Goal: Task Accomplishment & Management: Use online tool/utility

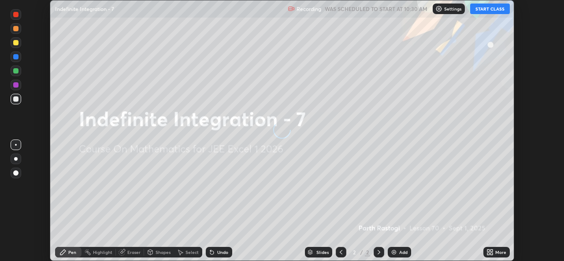
scroll to position [261, 563]
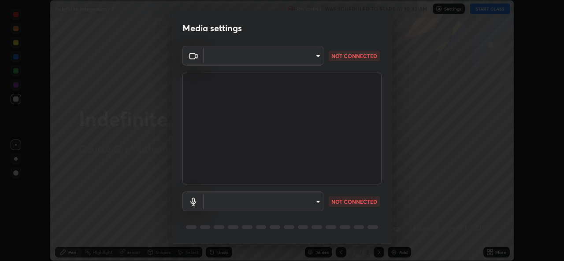
type input "02c526a7d083af2ea0f9b848da83c41b37d7728a07c2247aa6837277cf3aa32d"
type input "1f9b2b7b856d792cc5f4e166810154640c8dc3d584de9c331c588b9cd70d1665"
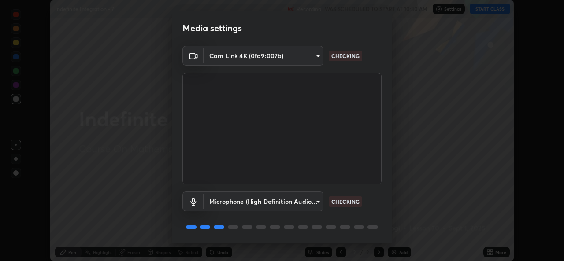
scroll to position [28, 0]
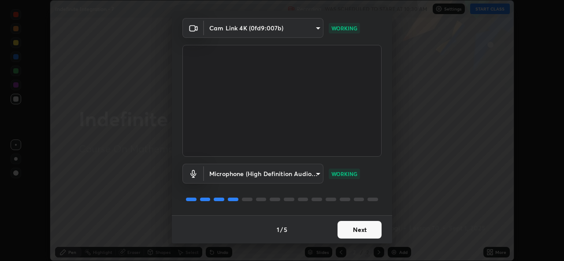
click at [366, 232] on button "Next" at bounding box center [359, 230] width 44 height 18
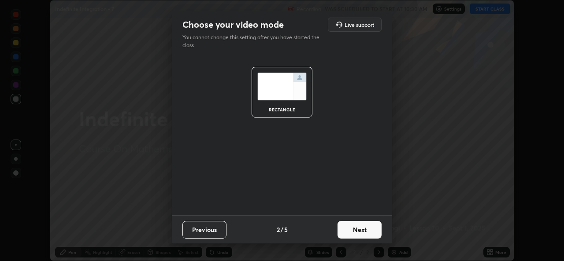
scroll to position [0, 0]
click at [368, 235] on button "Next" at bounding box center [359, 230] width 44 height 18
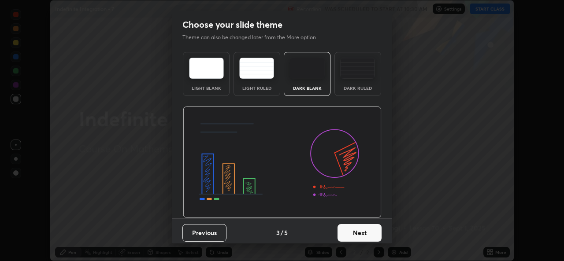
click at [369, 234] on button "Next" at bounding box center [359, 233] width 44 height 18
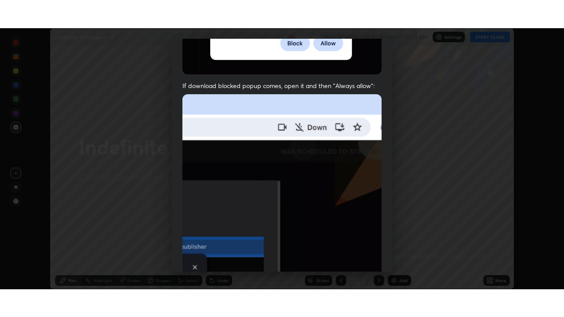
scroll to position [207, 0]
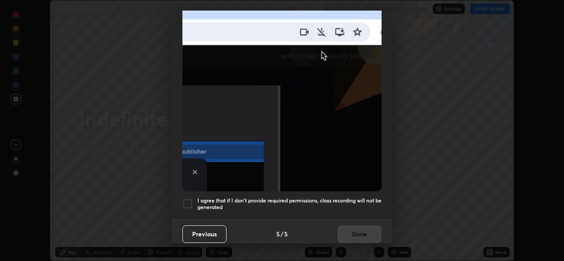
click at [187, 204] on div at bounding box center [187, 204] width 11 height 11
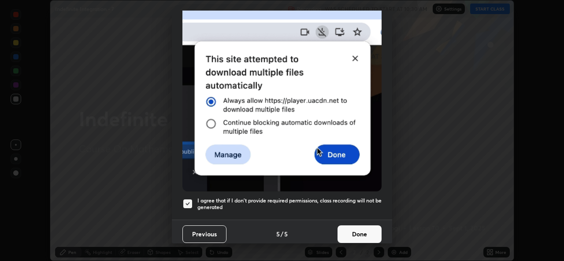
click at [362, 233] on button "Done" at bounding box center [359, 234] width 44 height 18
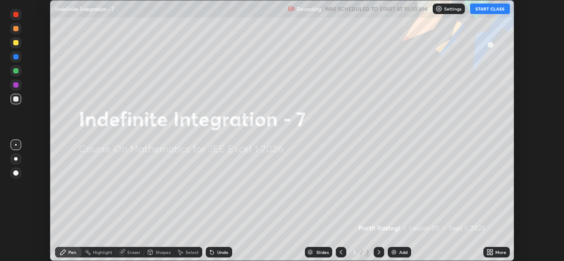
click at [488, 11] on button "START CLASS" at bounding box center [490, 9] width 40 height 11
click at [492, 251] on icon at bounding box center [491, 251] width 2 height 2
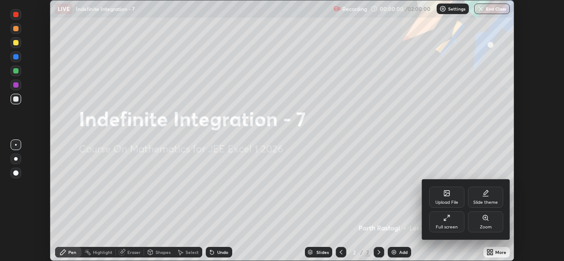
click at [448, 225] on div "Full screen" at bounding box center [446, 227] width 22 height 4
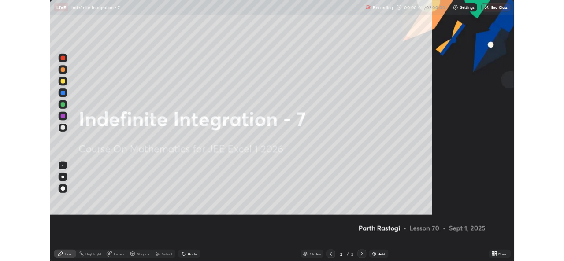
scroll to position [317, 564]
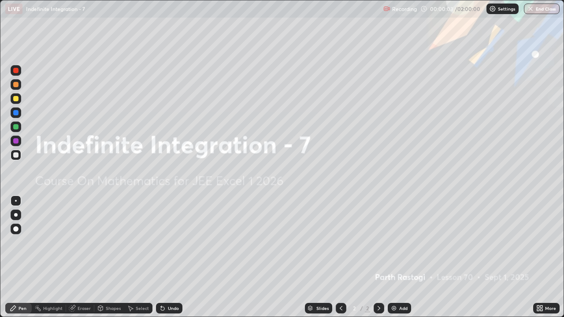
click at [396, 261] on div "Add" at bounding box center [398, 308] width 23 height 11
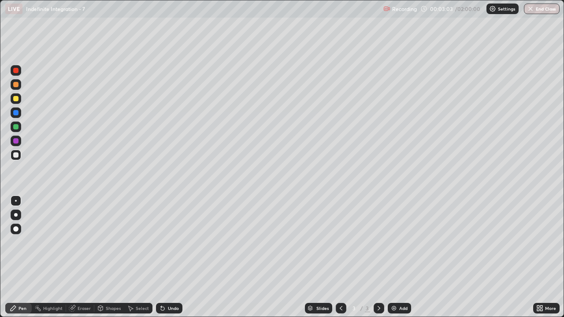
click at [17, 216] on div at bounding box center [16, 215] width 11 height 11
click at [16, 127] on div at bounding box center [15, 126] width 5 height 5
click at [20, 128] on div at bounding box center [16, 127] width 11 height 11
click at [18, 155] on div at bounding box center [15, 154] width 5 height 5
click at [15, 127] on div at bounding box center [15, 126] width 5 height 5
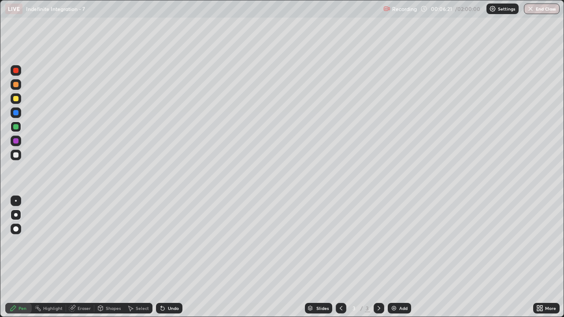
click at [15, 102] on div at bounding box center [16, 98] width 11 height 11
click at [16, 99] on div at bounding box center [15, 98] width 5 height 5
click at [401, 261] on div "Add" at bounding box center [398, 308] width 23 height 11
click at [18, 159] on div at bounding box center [16, 155] width 11 height 11
click at [16, 103] on div at bounding box center [16, 98] width 11 height 11
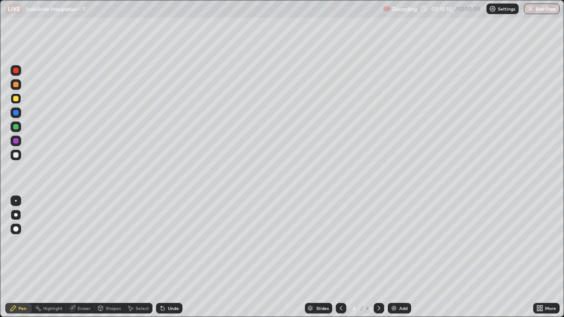
click at [340, 261] on icon at bounding box center [340, 308] width 7 height 7
click at [376, 261] on icon at bounding box center [378, 308] width 7 height 7
click at [341, 261] on icon at bounding box center [340, 308] width 3 height 4
click at [377, 261] on div at bounding box center [378, 308] width 11 height 11
click at [80, 261] on div "Eraser" at bounding box center [83, 308] width 13 height 4
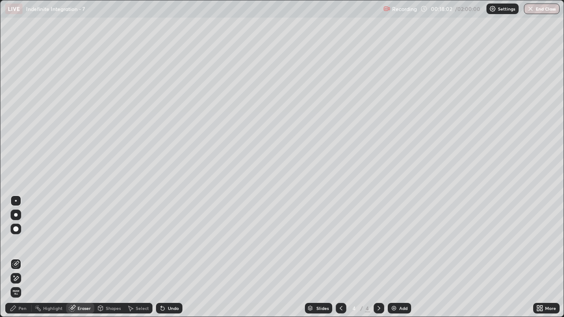
click at [17, 261] on icon at bounding box center [15, 278] width 7 height 7
click at [23, 261] on div "Pen" at bounding box center [18, 308] width 26 height 11
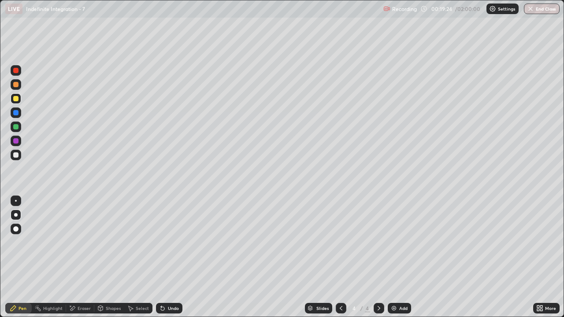
click at [339, 261] on icon at bounding box center [340, 308] width 7 height 7
click at [78, 261] on div "Eraser" at bounding box center [80, 308] width 28 height 11
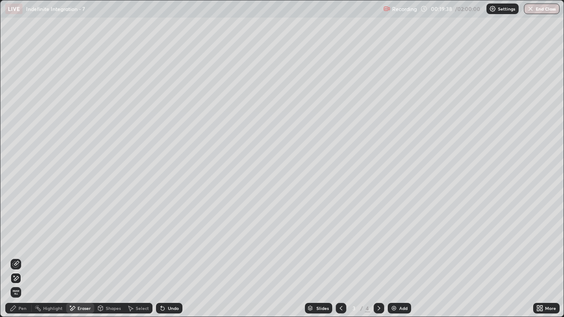
click at [18, 261] on div "Pen" at bounding box center [18, 308] width 26 height 11
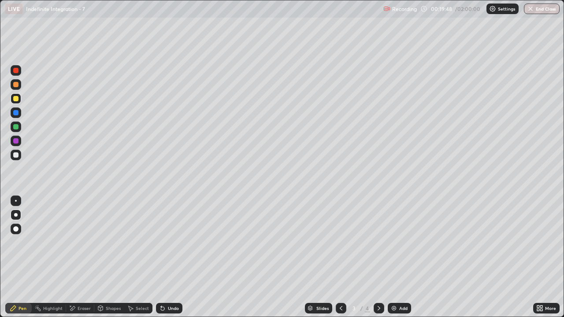
click at [376, 261] on div at bounding box center [378, 308] width 11 height 11
click at [339, 261] on icon at bounding box center [340, 308] width 7 height 7
click at [378, 261] on div at bounding box center [378, 308] width 11 height 11
click at [19, 154] on div at bounding box center [16, 155] width 11 height 11
click at [17, 158] on div at bounding box center [16, 155] width 11 height 11
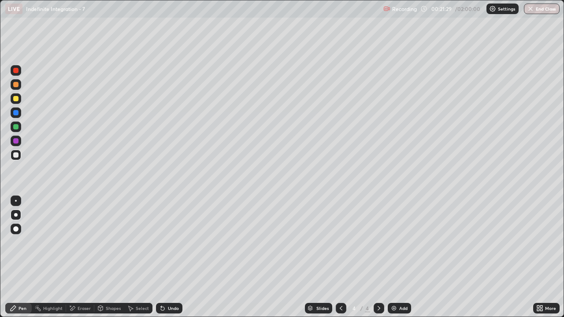
click at [15, 159] on div at bounding box center [16, 155] width 11 height 11
click at [339, 261] on icon at bounding box center [340, 308] width 7 height 7
click at [378, 261] on icon at bounding box center [378, 308] width 7 height 7
click at [78, 261] on div "Eraser" at bounding box center [80, 308] width 28 height 11
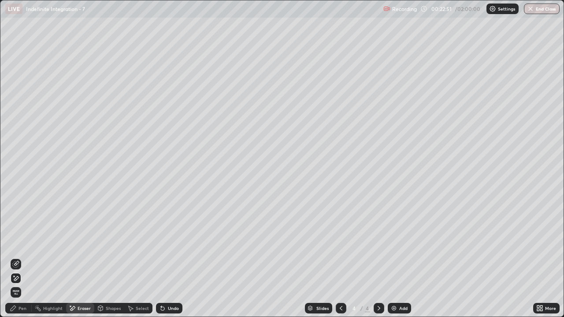
click at [23, 261] on div "Pen" at bounding box center [22, 308] width 8 height 4
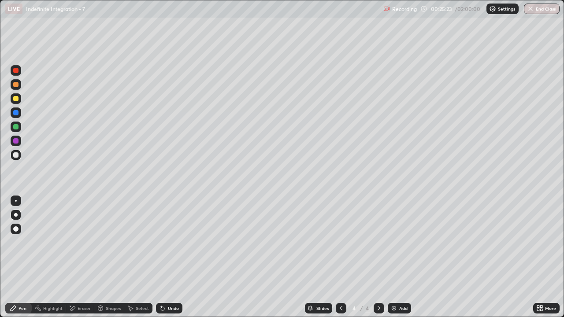
click at [397, 261] on div "Add" at bounding box center [398, 308] width 23 height 11
click at [340, 261] on icon at bounding box center [340, 308] width 7 height 7
click at [378, 261] on icon at bounding box center [378, 308] width 7 height 7
click at [343, 261] on div at bounding box center [341, 308] width 11 height 11
click at [378, 261] on icon at bounding box center [378, 308] width 3 height 4
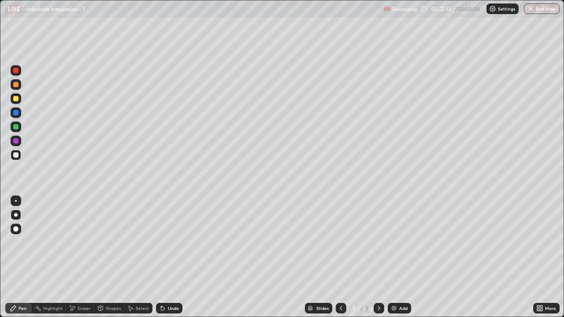
click at [339, 261] on icon at bounding box center [340, 308] width 7 height 7
click at [378, 261] on icon at bounding box center [378, 308] width 7 height 7
click at [75, 261] on div "Eraser" at bounding box center [80, 308] width 28 height 11
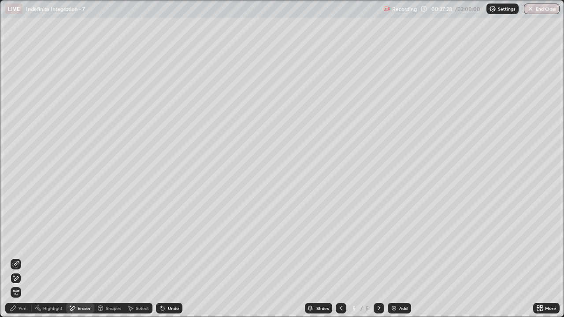
click at [21, 261] on div "Pen" at bounding box center [18, 308] width 26 height 11
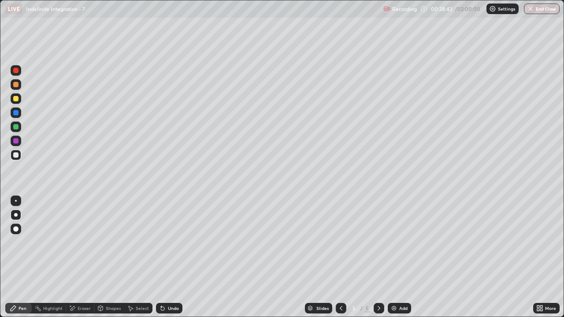
click at [340, 261] on icon at bounding box center [340, 308] width 7 height 7
click at [140, 261] on div "Select" at bounding box center [138, 308] width 28 height 11
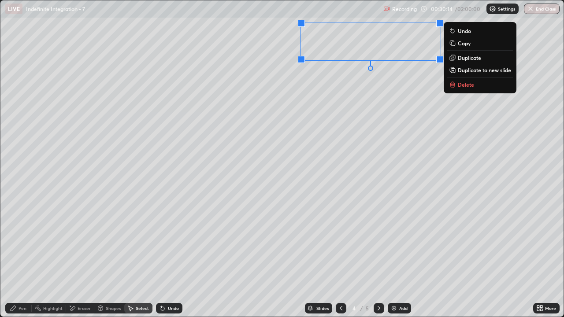
click at [457, 44] on button "Copy" at bounding box center [480, 43] width 66 height 11
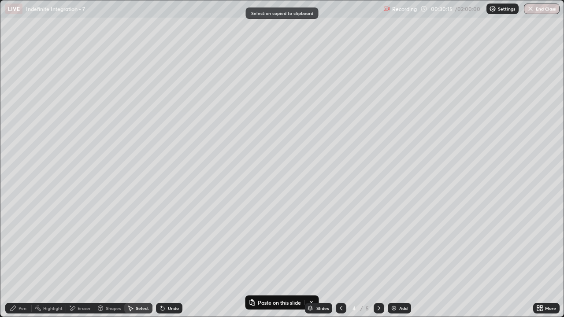
click at [377, 261] on icon at bounding box center [378, 308] width 7 height 7
click at [396, 261] on div "Add" at bounding box center [398, 308] width 23 height 11
click at [131, 93] on div "0 ° Undo Copy Paste here Duplicate Duplicate to new slide Delete" at bounding box center [281, 158] width 563 height 316
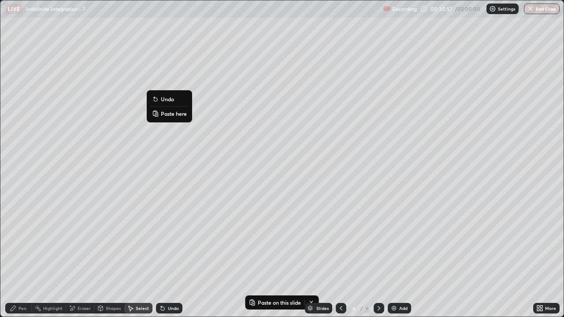
click at [171, 114] on p "Paste here" at bounding box center [174, 113] width 26 height 7
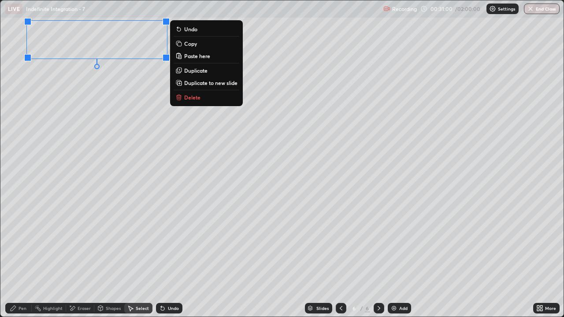
click at [341, 261] on icon at bounding box center [340, 308] width 3 height 4
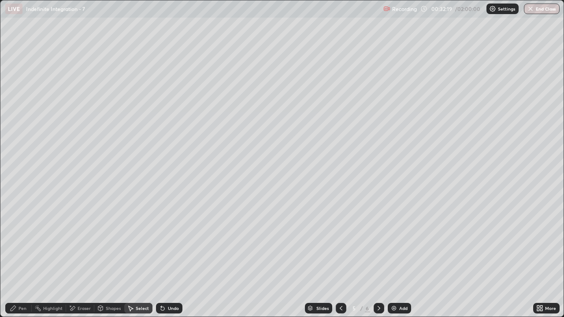
click at [377, 261] on icon at bounding box center [378, 308] width 3 height 4
click at [26, 261] on div "Pen" at bounding box center [18, 308] width 26 height 11
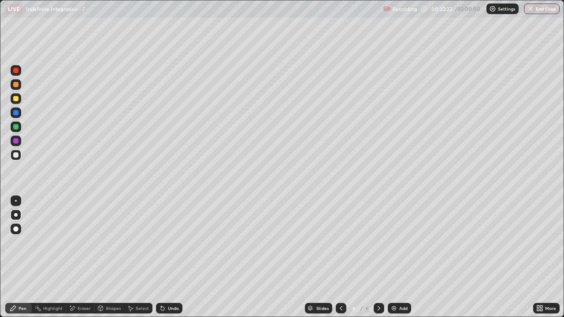
click at [15, 98] on div at bounding box center [15, 98] width 5 height 5
click at [15, 85] on div at bounding box center [15, 84] width 5 height 5
click at [172, 261] on div "Undo" at bounding box center [169, 308] width 26 height 11
click at [172, 261] on div "Undo" at bounding box center [173, 308] width 11 height 4
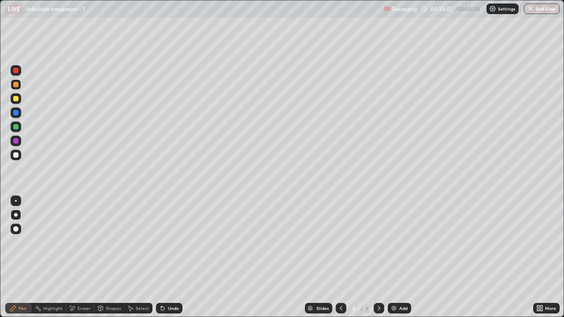
click at [170, 261] on div "Undo" at bounding box center [173, 308] width 11 height 4
click at [171, 261] on div "Undo" at bounding box center [173, 308] width 11 height 4
click at [80, 261] on div "Eraser" at bounding box center [83, 308] width 13 height 4
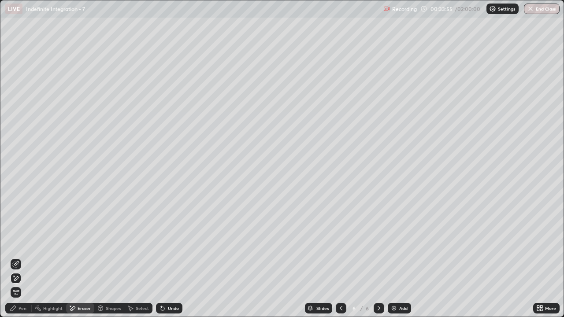
click at [19, 261] on div "Pen" at bounding box center [18, 308] width 26 height 11
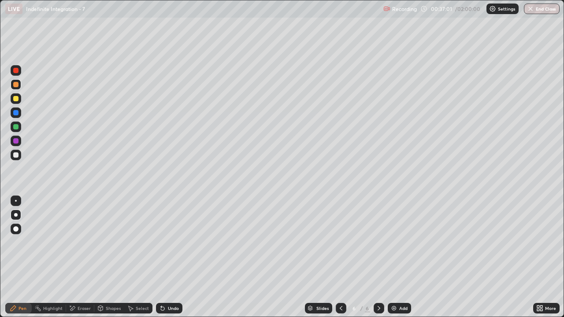
click at [376, 261] on div at bounding box center [378, 308] width 11 height 18
click at [397, 261] on div "Add" at bounding box center [398, 308] width 23 height 11
click at [16, 100] on div at bounding box center [15, 98] width 5 height 5
click at [14, 129] on div at bounding box center [15, 126] width 5 height 5
click at [79, 261] on div "Eraser" at bounding box center [80, 308] width 28 height 11
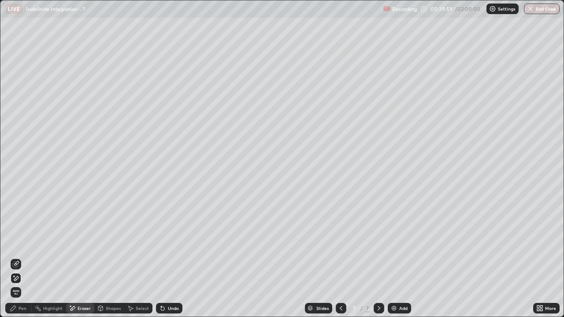
click at [22, 261] on div "Pen" at bounding box center [18, 308] width 26 height 11
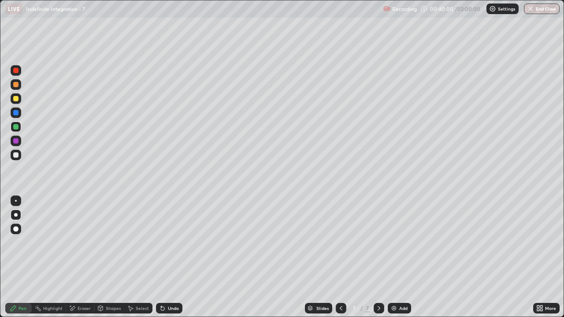
click at [16, 155] on div at bounding box center [15, 154] width 5 height 5
click at [171, 261] on div "Undo" at bounding box center [173, 308] width 11 height 4
click at [165, 261] on div "Undo" at bounding box center [169, 308] width 26 height 11
click at [170, 261] on div "Undo" at bounding box center [173, 308] width 11 height 4
click at [15, 99] on div at bounding box center [15, 98] width 5 height 5
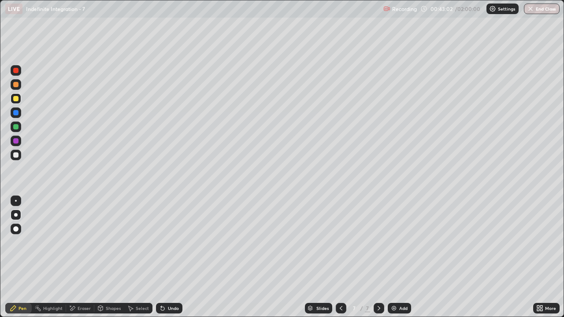
click at [164, 261] on div "Undo" at bounding box center [169, 308] width 26 height 11
click at [165, 261] on div "Undo" at bounding box center [169, 308] width 26 height 11
click at [166, 261] on div "Undo" at bounding box center [169, 308] width 26 height 11
click at [164, 261] on icon at bounding box center [162, 308] width 7 height 7
click at [162, 261] on icon at bounding box center [162, 308] width 7 height 7
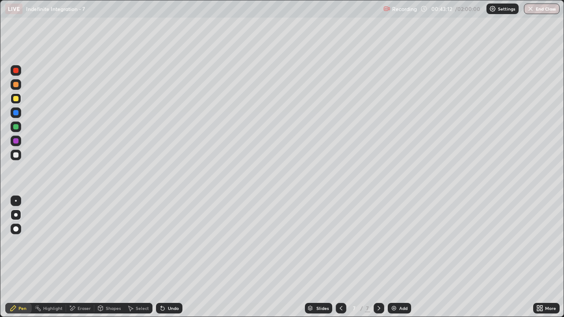
click at [171, 261] on div "Undo" at bounding box center [173, 308] width 11 height 4
click at [168, 261] on div "Undo" at bounding box center [173, 308] width 11 height 4
click at [169, 261] on div "Undo" at bounding box center [173, 308] width 11 height 4
click at [82, 261] on div "Eraser" at bounding box center [83, 308] width 13 height 4
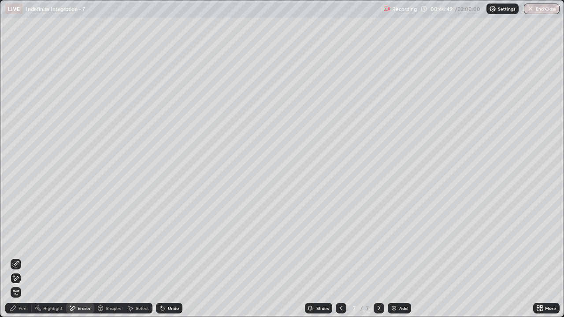
click at [19, 261] on div "Pen" at bounding box center [18, 308] width 26 height 11
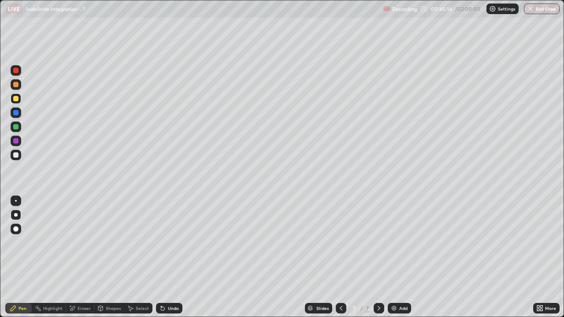
click at [402, 261] on div "Add" at bounding box center [403, 308] width 8 height 4
click at [339, 261] on div at bounding box center [341, 308] width 11 height 18
click at [373, 261] on div at bounding box center [378, 308] width 11 height 11
click at [340, 261] on icon at bounding box center [340, 308] width 3 height 4
click at [380, 261] on div at bounding box center [378, 308] width 11 height 11
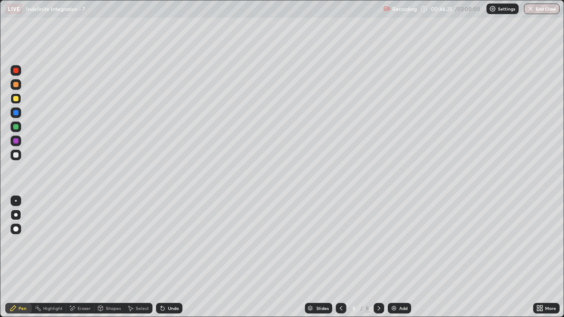
click at [338, 261] on div at bounding box center [341, 308] width 11 height 18
click at [373, 261] on div at bounding box center [378, 308] width 11 height 11
click at [340, 261] on icon at bounding box center [340, 308] width 7 height 7
click at [378, 261] on icon at bounding box center [378, 308] width 7 height 7
click at [15, 128] on div at bounding box center [15, 126] width 5 height 5
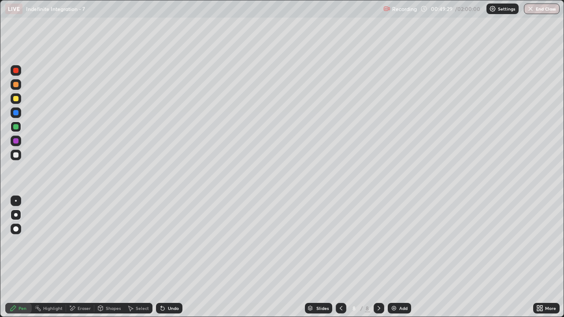
click at [170, 261] on div "Undo" at bounding box center [173, 308] width 11 height 4
click at [16, 155] on div at bounding box center [15, 154] width 5 height 5
click at [15, 103] on div at bounding box center [16, 98] width 11 height 11
click at [340, 261] on icon at bounding box center [340, 308] width 7 height 7
click at [341, 261] on icon at bounding box center [340, 308] width 7 height 7
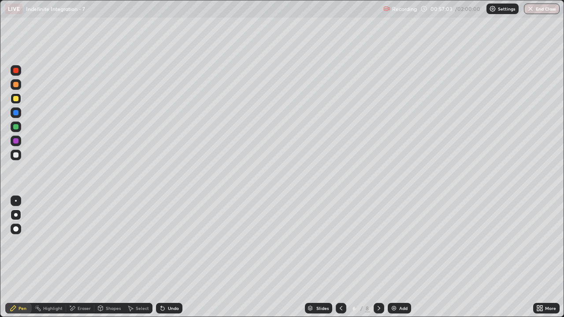
click at [338, 261] on icon at bounding box center [340, 308] width 7 height 7
click at [378, 261] on icon at bounding box center [378, 308] width 7 height 7
click at [379, 261] on icon at bounding box center [378, 308] width 7 height 7
click at [378, 261] on div at bounding box center [378, 308] width 11 height 11
click at [393, 261] on img at bounding box center [393, 308] width 7 height 7
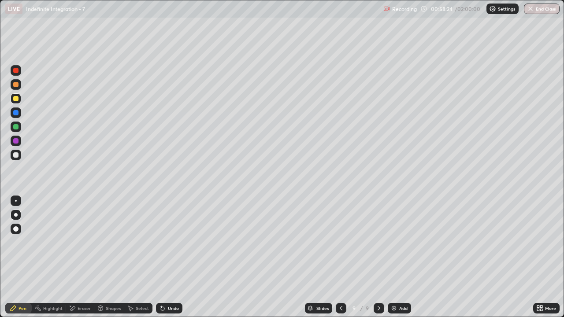
click at [15, 100] on div at bounding box center [15, 98] width 5 height 5
click at [133, 55] on button "Undo" at bounding box center [151, 57] width 38 height 11
click at [15, 159] on div at bounding box center [16, 155] width 11 height 11
click at [16, 100] on div at bounding box center [15, 98] width 5 height 5
click at [176, 261] on div "Undo" at bounding box center [173, 308] width 11 height 4
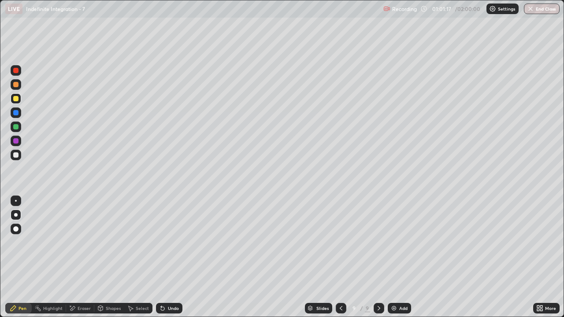
click at [403, 261] on div "Add" at bounding box center [398, 308] width 23 height 11
click at [339, 261] on icon at bounding box center [340, 308] width 7 height 7
click at [376, 261] on icon at bounding box center [378, 308] width 7 height 7
click at [17, 159] on div at bounding box center [16, 155] width 11 height 11
click at [341, 261] on icon at bounding box center [340, 308] width 7 height 7
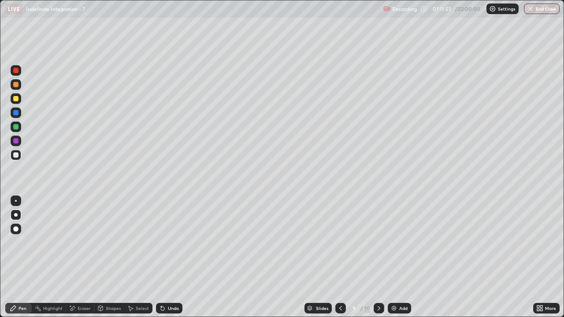
click at [378, 261] on icon at bounding box center [378, 308] width 7 height 7
click at [399, 261] on div "Add" at bounding box center [403, 308] width 8 height 4
click at [18, 130] on div at bounding box center [16, 127] width 11 height 11
click at [108, 261] on div "Shapes" at bounding box center [109, 308] width 30 height 11
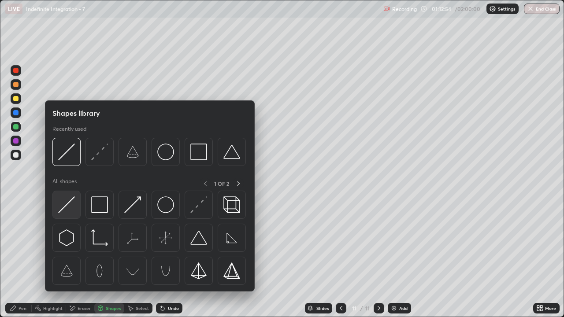
click at [67, 206] on img at bounding box center [66, 204] width 17 height 17
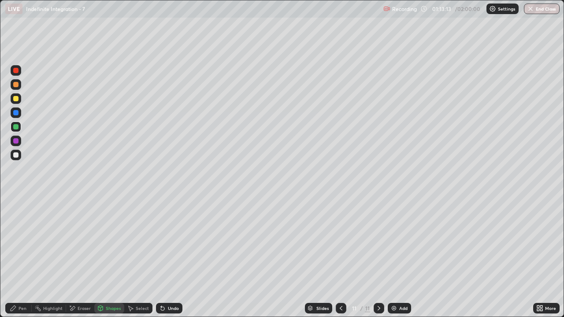
click at [19, 261] on div "Pen" at bounding box center [18, 308] width 26 height 11
click at [16, 157] on div at bounding box center [15, 154] width 5 height 5
click at [171, 261] on div "Undo" at bounding box center [173, 308] width 11 height 4
click at [172, 261] on div "Undo" at bounding box center [173, 308] width 11 height 4
click at [176, 261] on div "Undo" at bounding box center [173, 308] width 11 height 4
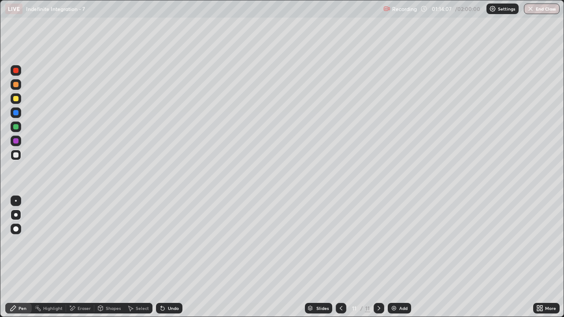
click at [178, 261] on div "Undo" at bounding box center [169, 308] width 26 height 11
click at [107, 261] on div "Shapes" at bounding box center [113, 308] width 15 height 4
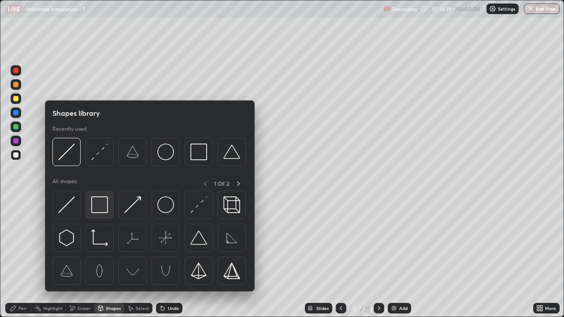
click at [101, 204] on img at bounding box center [99, 204] width 17 height 17
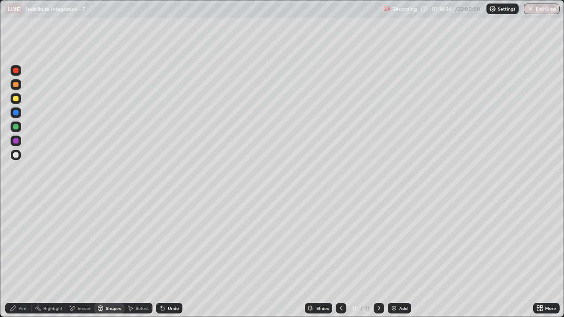
click at [24, 261] on div "Pen" at bounding box center [18, 308] width 26 height 11
click at [112, 261] on div "Shapes" at bounding box center [113, 308] width 15 height 4
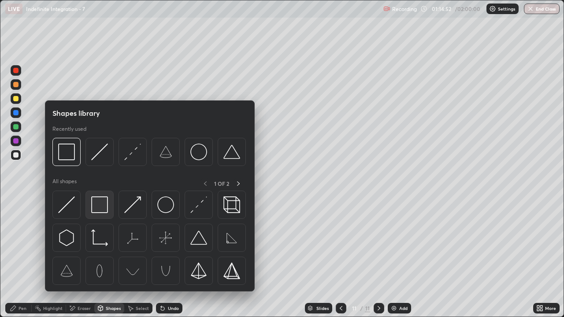
click at [100, 207] on img at bounding box center [99, 204] width 17 height 17
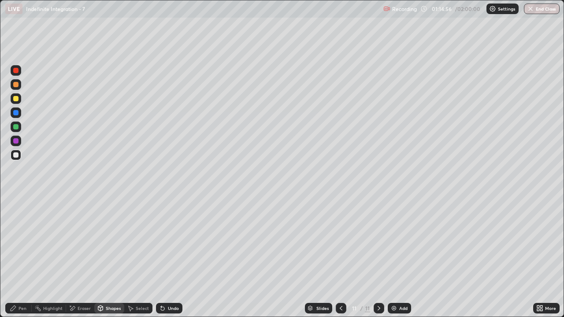
click at [22, 261] on div "Pen" at bounding box center [18, 308] width 26 height 11
click at [139, 261] on div "Select" at bounding box center [138, 308] width 28 height 11
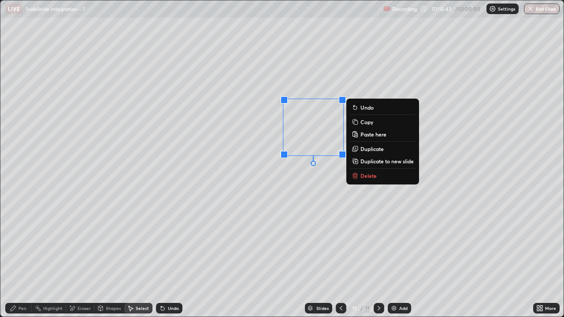
click at [257, 239] on div "0 ° Undo Copy Paste here Duplicate Duplicate to new slide Delete" at bounding box center [281, 158] width 563 height 316
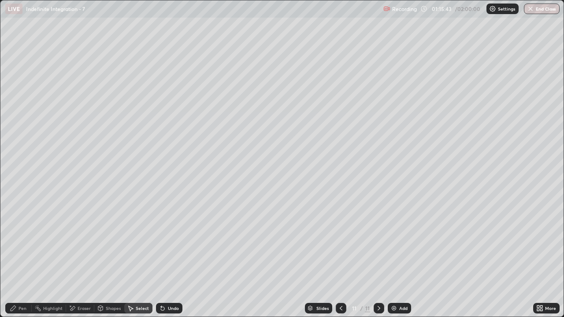
click at [112, 261] on div "Shapes" at bounding box center [109, 308] width 30 height 11
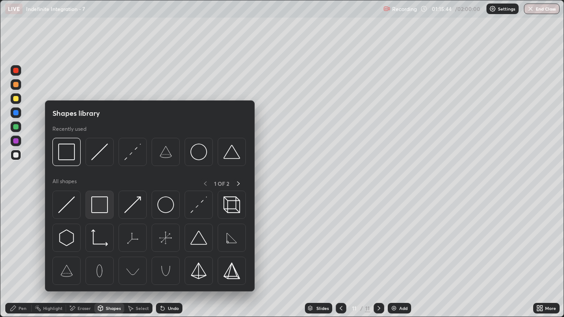
click at [96, 207] on img at bounding box center [99, 204] width 17 height 17
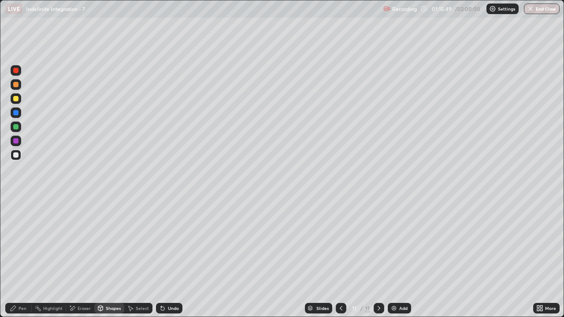
click at [20, 261] on div "Pen" at bounding box center [22, 308] width 8 height 4
click at [113, 261] on div "Shapes" at bounding box center [113, 308] width 15 height 4
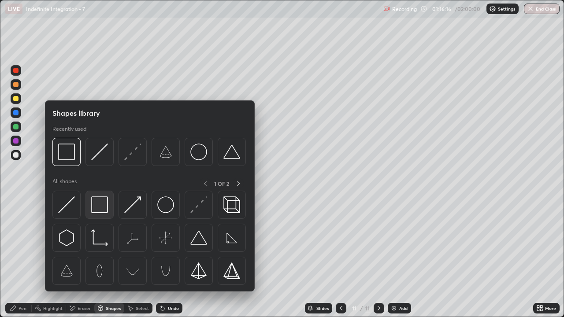
click at [97, 206] on img at bounding box center [99, 204] width 17 height 17
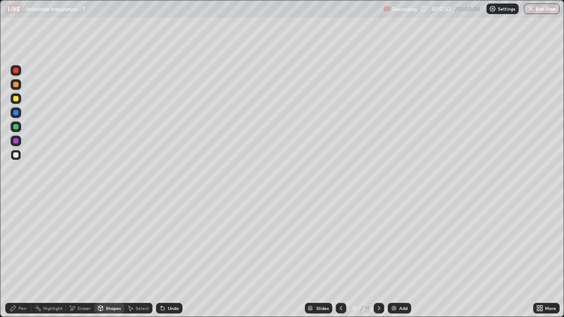
click at [174, 261] on div "Undo" at bounding box center [173, 308] width 11 height 4
click at [22, 261] on div "Pen" at bounding box center [22, 308] width 8 height 4
click at [403, 261] on div "Add" at bounding box center [398, 308] width 23 height 11
click at [15, 127] on div at bounding box center [15, 126] width 5 height 5
click at [176, 261] on div "Undo" at bounding box center [173, 308] width 11 height 4
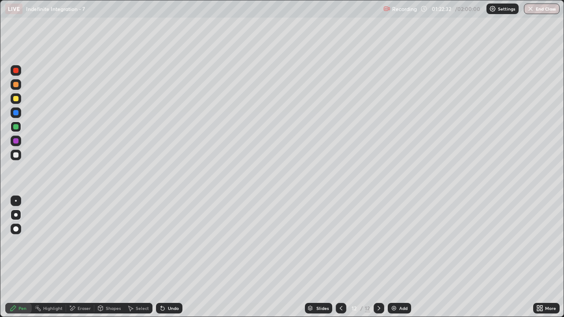
click at [82, 261] on div "Eraser" at bounding box center [83, 308] width 13 height 4
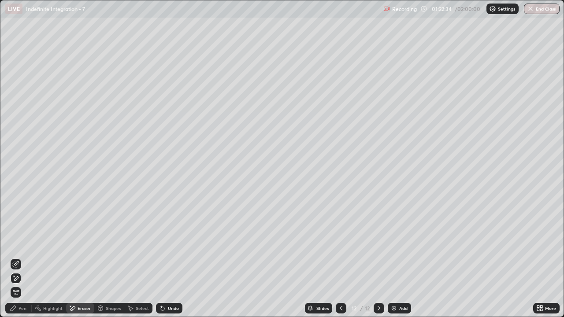
click at [18, 261] on div "Pen" at bounding box center [18, 308] width 26 height 11
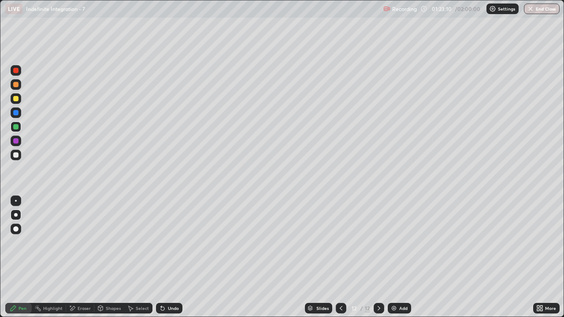
click at [80, 261] on div "Eraser" at bounding box center [83, 308] width 13 height 4
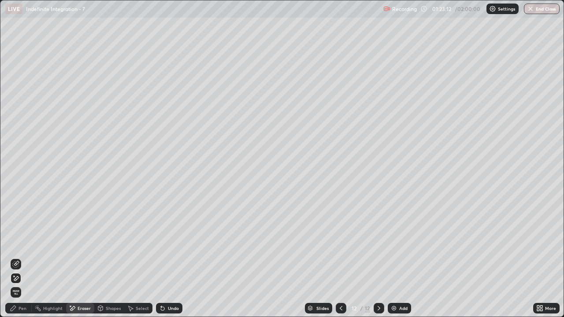
click at [21, 261] on div "Pen" at bounding box center [18, 308] width 26 height 11
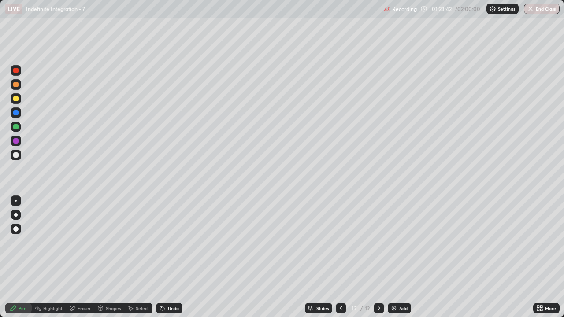
click at [340, 261] on icon at bounding box center [340, 308] width 7 height 7
click at [378, 261] on icon at bounding box center [378, 308] width 3 height 4
click at [340, 261] on icon at bounding box center [340, 308] width 7 height 7
click at [380, 261] on div at bounding box center [378, 308] width 11 height 18
click at [338, 261] on div at bounding box center [341, 308] width 11 height 11
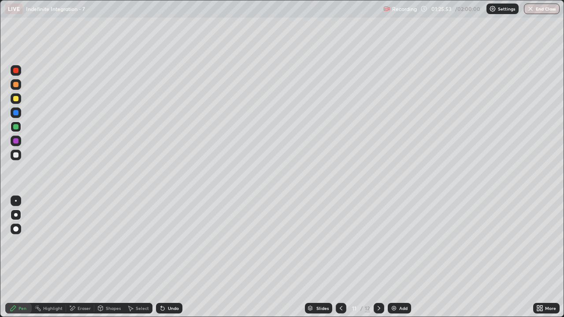
click at [378, 261] on icon at bounding box center [378, 308] width 7 height 7
click at [17, 159] on div at bounding box center [16, 155] width 11 height 11
click at [170, 261] on div "Undo" at bounding box center [173, 308] width 11 height 4
click at [171, 261] on div "Undo" at bounding box center [173, 308] width 11 height 4
click at [170, 261] on div "Undo" at bounding box center [173, 308] width 11 height 4
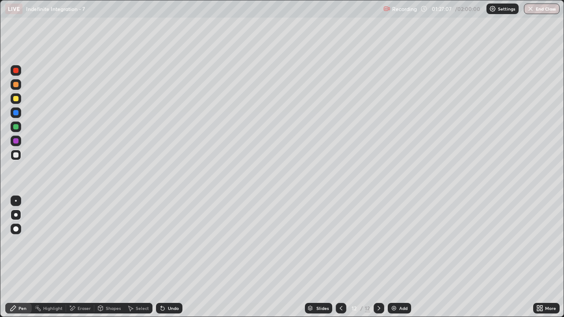
click at [170, 261] on div "Undo" at bounding box center [169, 308] width 26 height 11
click at [17, 159] on div at bounding box center [16, 155] width 11 height 11
click at [436, 185] on icon at bounding box center [438, 187] width 4 height 4
click at [143, 261] on div "Select" at bounding box center [142, 308] width 13 height 4
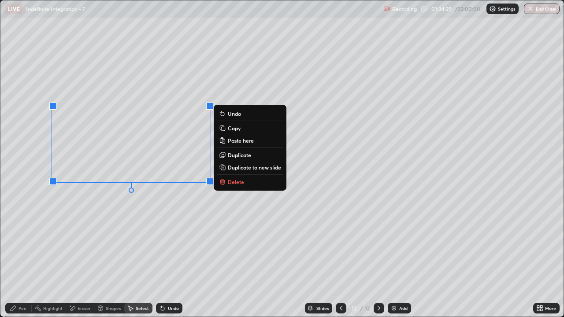
click at [233, 167] on p "Duplicate to new slide" at bounding box center [254, 167] width 53 height 7
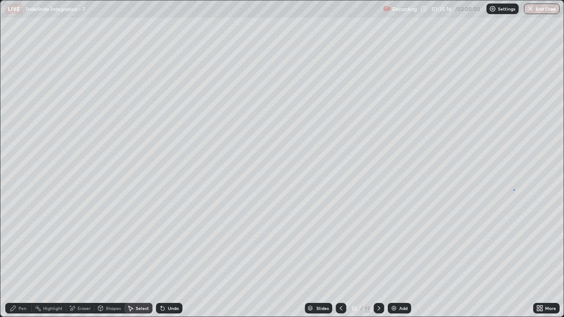
click at [513, 189] on div "0 ° Undo Copy Paste here Duplicate Duplicate to new slide Delete" at bounding box center [281, 158] width 563 height 316
click at [548, 261] on div "More" at bounding box center [546, 308] width 26 height 11
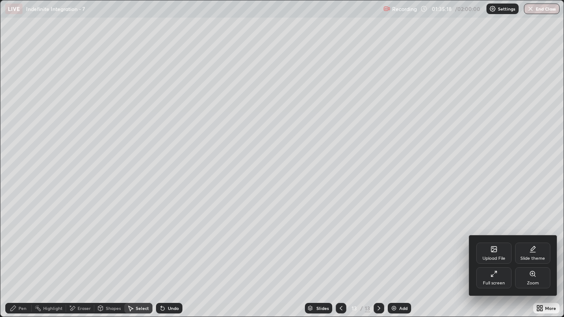
click at [486, 261] on div "Full screen" at bounding box center [494, 283] width 22 height 4
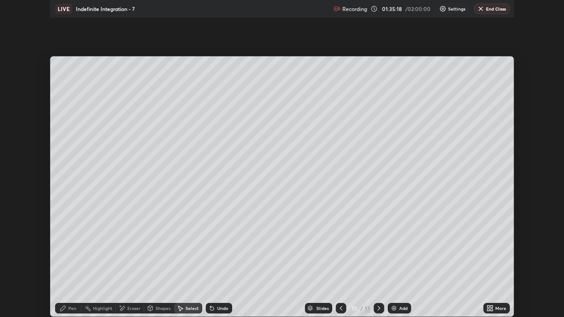
scroll to position [43769, 43467]
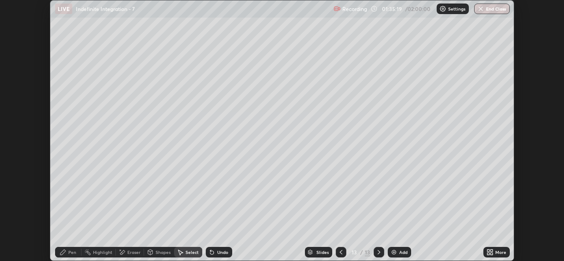
click at [493, 252] on icon at bounding box center [489, 252] width 7 height 7
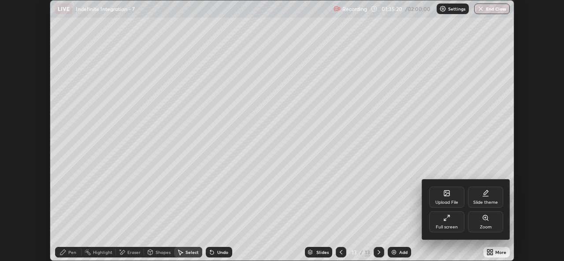
click at [444, 225] on div "Full screen" at bounding box center [446, 227] width 22 height 4
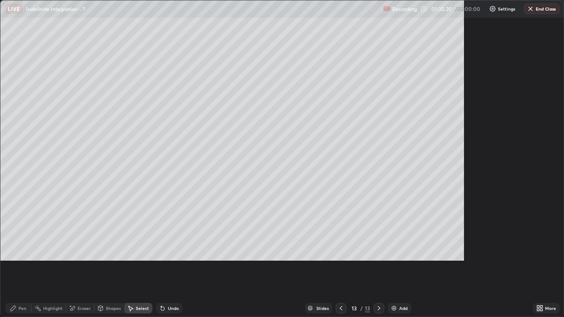
scroll to position [317, 564]
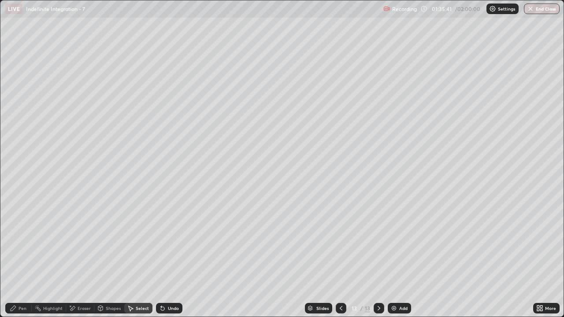
click at [19, 261] on div "Pen" at bounding box center [18, 308] width 26 height 11
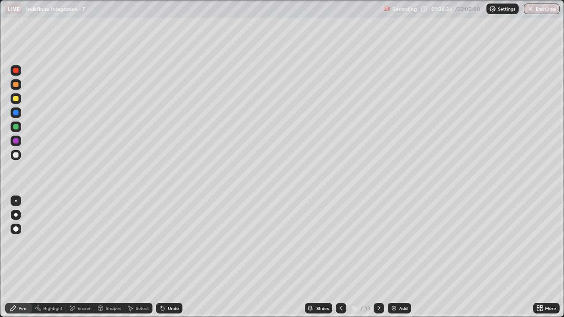
click at [76, 261] on div "Eraser" at bounding box center [80, 308] width 28 height 11
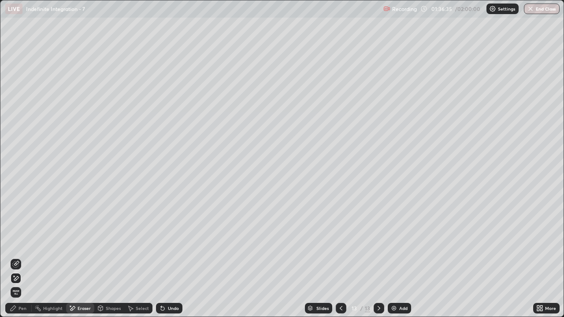
click at [21, 261] on div "Pen" at bounding box center [18, 308] width 26 height 11
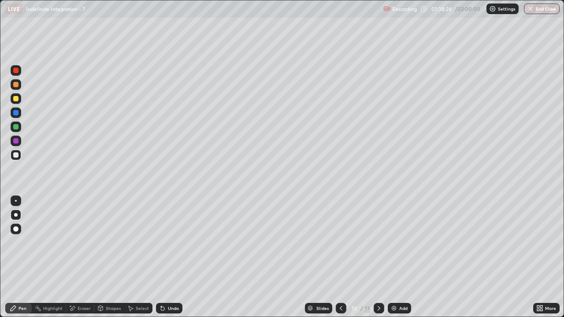
click at [82, 261] on div "Eraser" at bounding box center [83, 308] width 13 height 4
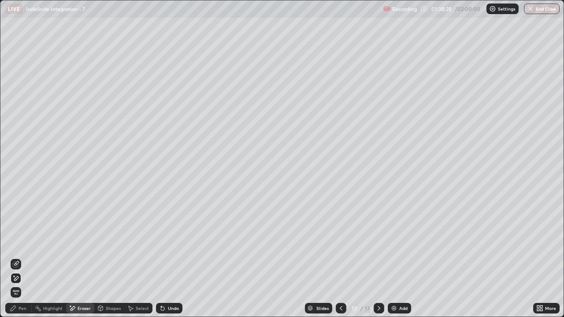
click at [22, 261] on div "Pen" at bounding box center [22, 308] width 8 height 4
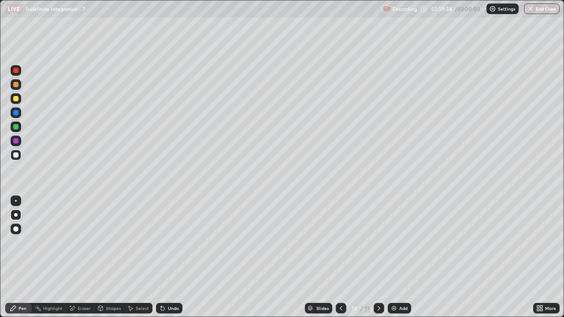
click at [175, 261] on div "Undo" at bounding box center [173, 308] width 11 height 4
click at [173, 261] on div "Undo" at bounding box center [169, 308] width 26 height 11
click at [81, 261] on div "Eraser" at bounding box center [83, 308] width 13 height 4
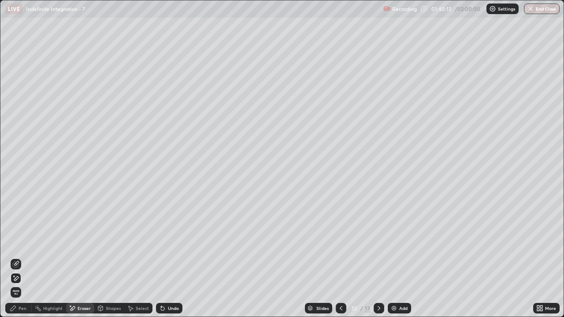
click at [23, 261] on div "Pen" at bounding box center [22, 308] width 8 height 4
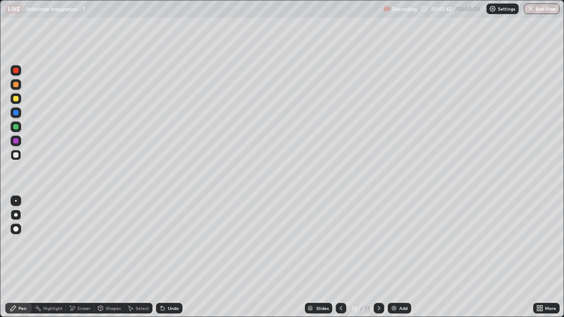
click at [161, 261] on icon at bounding box center [163, 309] width 4 height 4
click at [401, 261] on div "Add" at bounding box center [403, 308] width 8 height 4
click at [15, 129] on div at bounding box center [15, 126] width 5 height 5
click at [77, 261] on div "Eraser" at bounding box center [80, 308] width 28 height 11
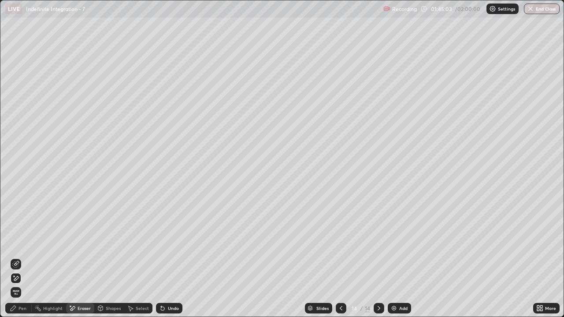
click at [23, 261] on div "Pen" at bounding box center [18, 308] width 26 height 11
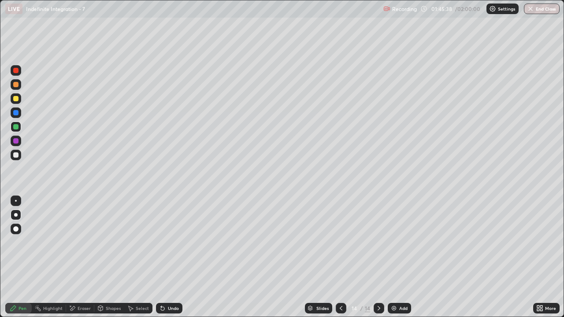
click at [16, 157] on div at bounding box center [15, 154] width 5 height 5
click at [19, 261] on div "Pen" at bounding box center [18, 308] width 26 height 11
click at [14, 100] on div at bounding box center [15, 98] width 5 height 5
click at [13, 100] on div at bounding box center [15, 98] width 5 height 5
click at [406, 261] on div "Add" at bounding box center [403, 308] width 8 height 4
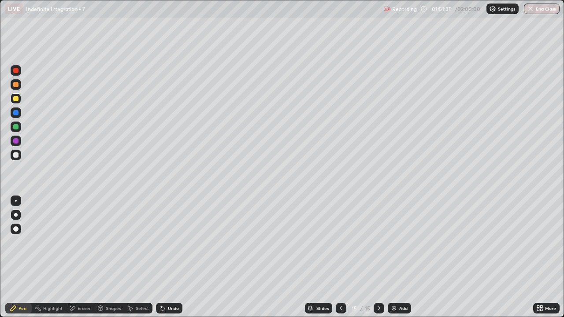
click at [18, 157] on div at bounding box center [15, 154] width 5 height 5
click at [340, 261] on icon at bounding box center [340, 308] width 7 height 7
click at [378, 261] on icon at bounding box center [378, 308] width 7 height 7
click at [17, 100] on div at bounding box center [15, 98] width 5 height 5
click at [538, 11] on button "End Class" at bounding box center [541, 9] width 35 height 11
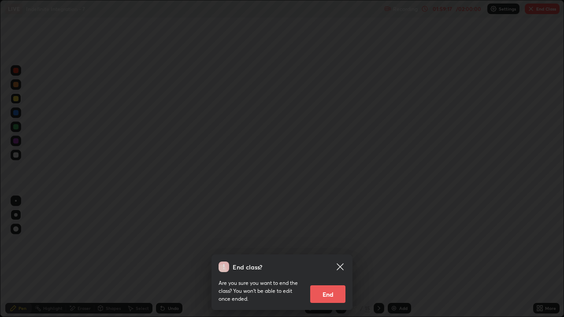
click at [329, 261] on button "End" at bounding box center [327, 294] width 35 height 18
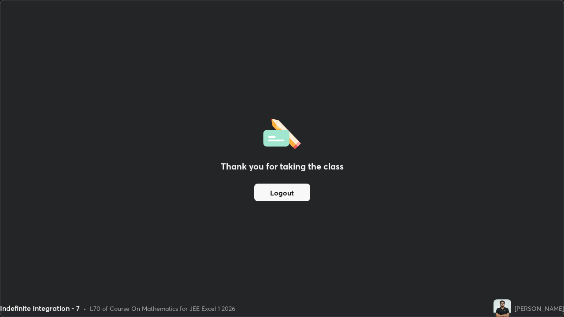
click at [269, 187] on button "Logout" at bounding box center [282, 193] width 56 height 18
